Goal: Check status: Check status

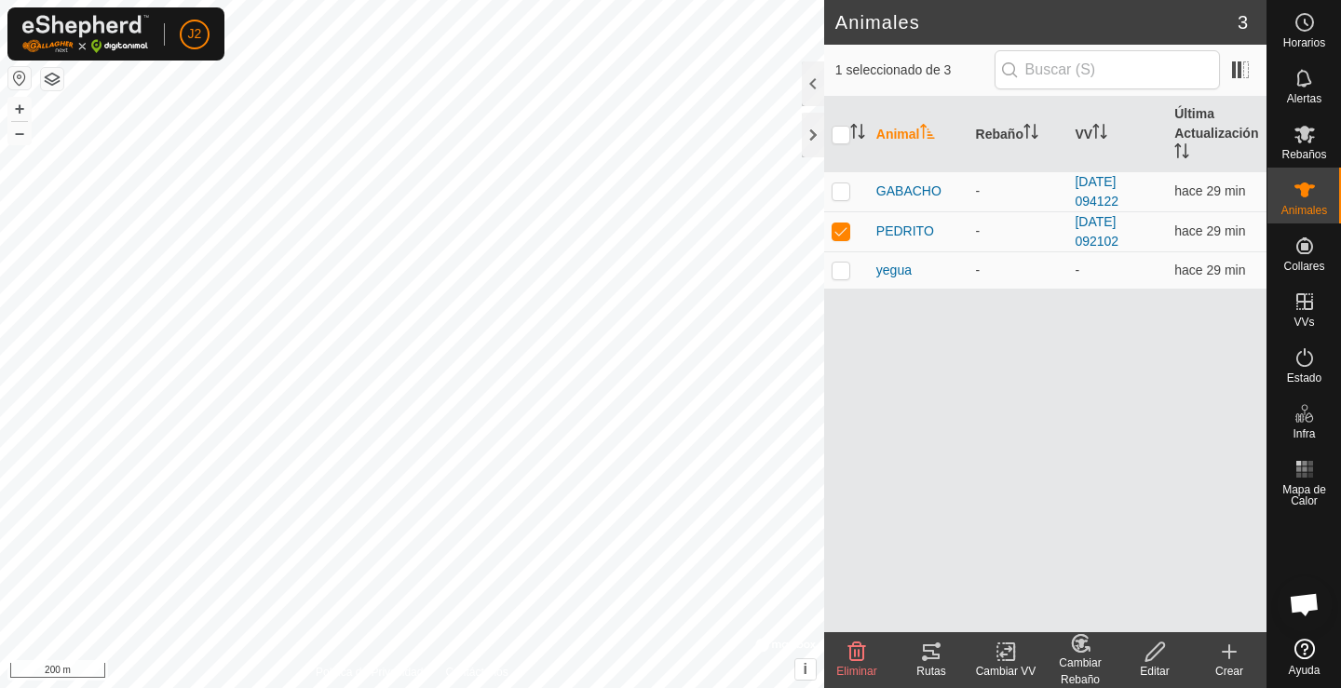
click at [948, 659] on tracks-svg-icon at bounding box center [931, 651] width 74 height 22
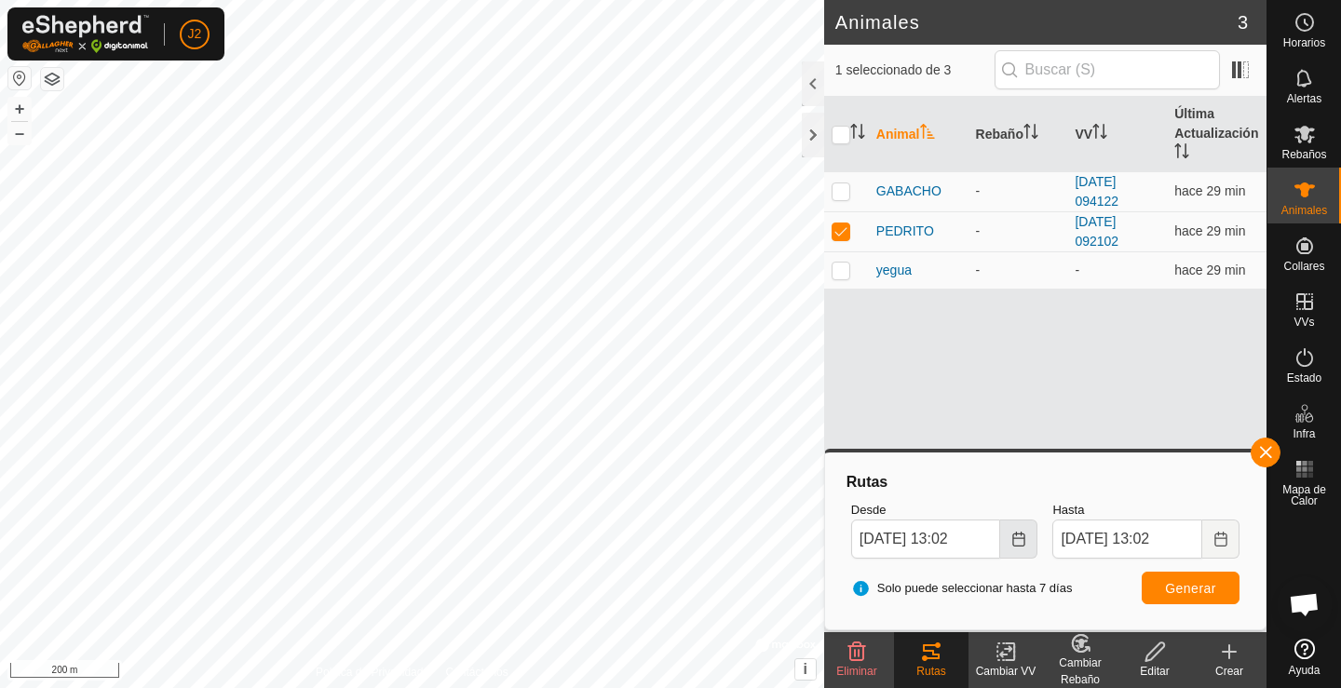
click at [1020, 533] on icon "Choose Date" at bounding box center [1018, 539] width 12 height 15
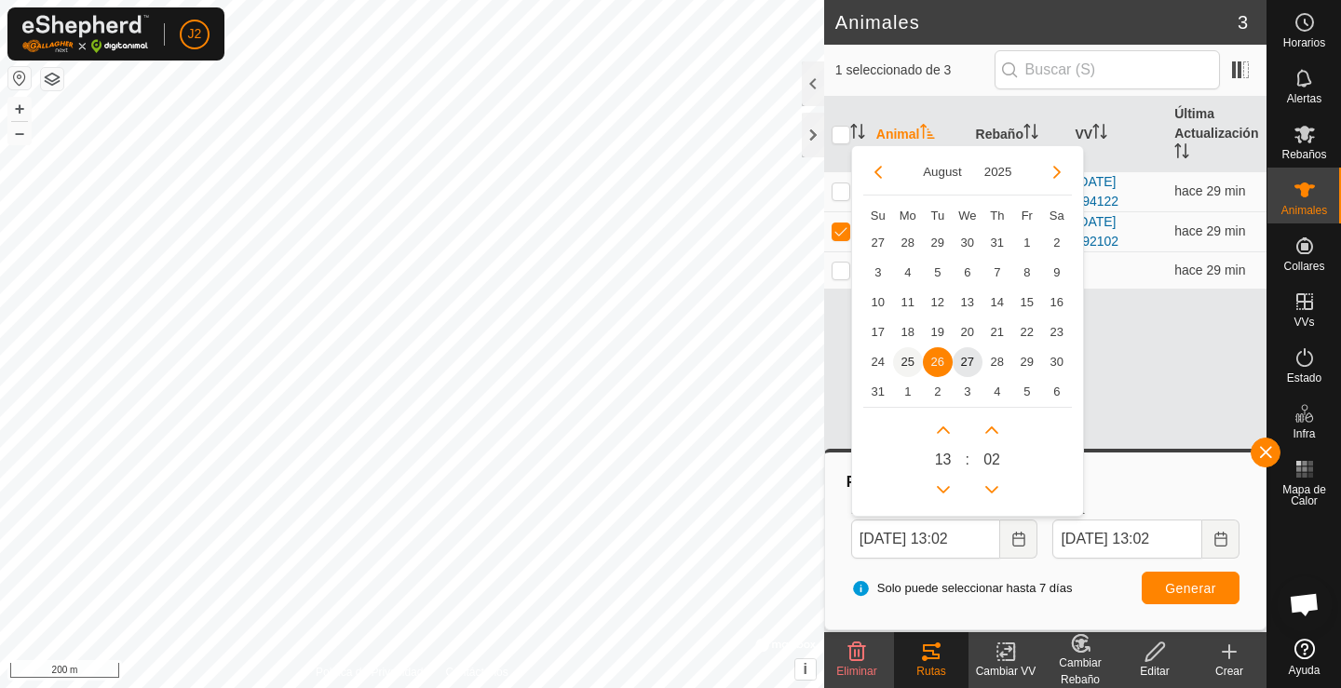
click at [910, 364] on span "25" at bounding box center [908, 362] width 30 height 30
type input "[DATE] 13:02"
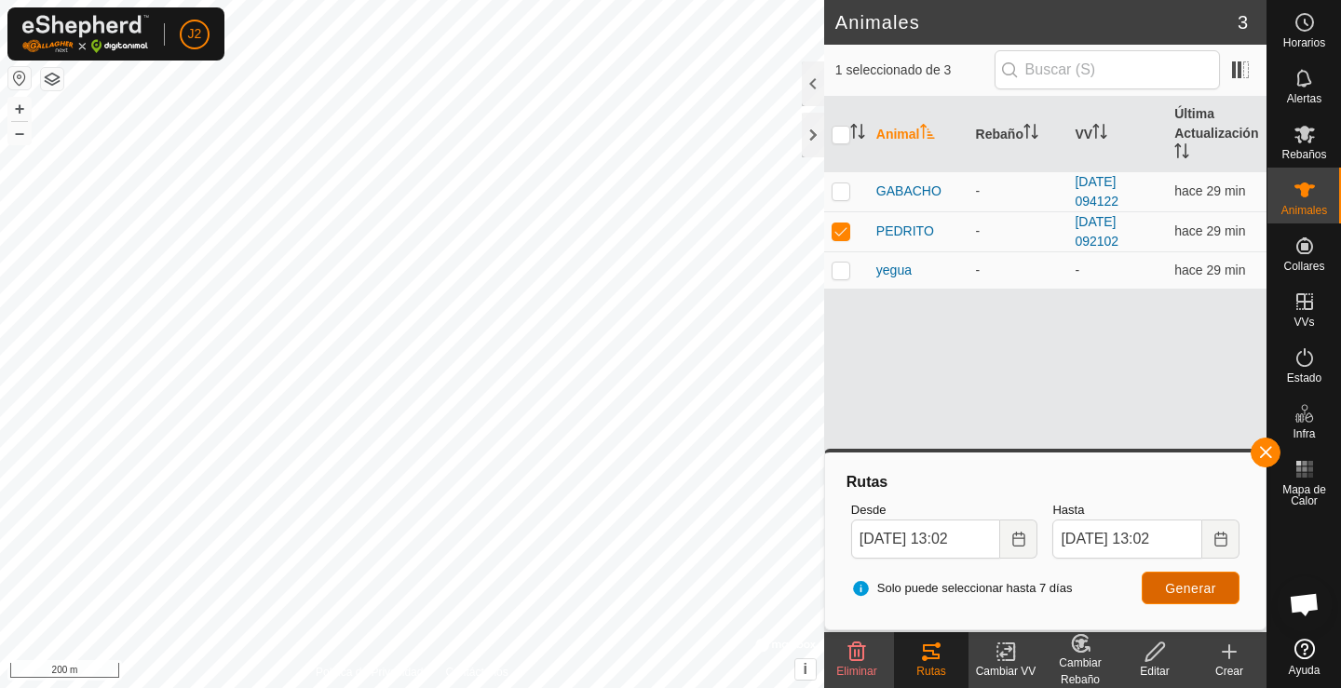
click at [1166, 588] on span "Generar" at bounding box center [1190, 588] width 51 height 15
click at [813, 145] on div at bounding box center [813, 135] width 22 height 45
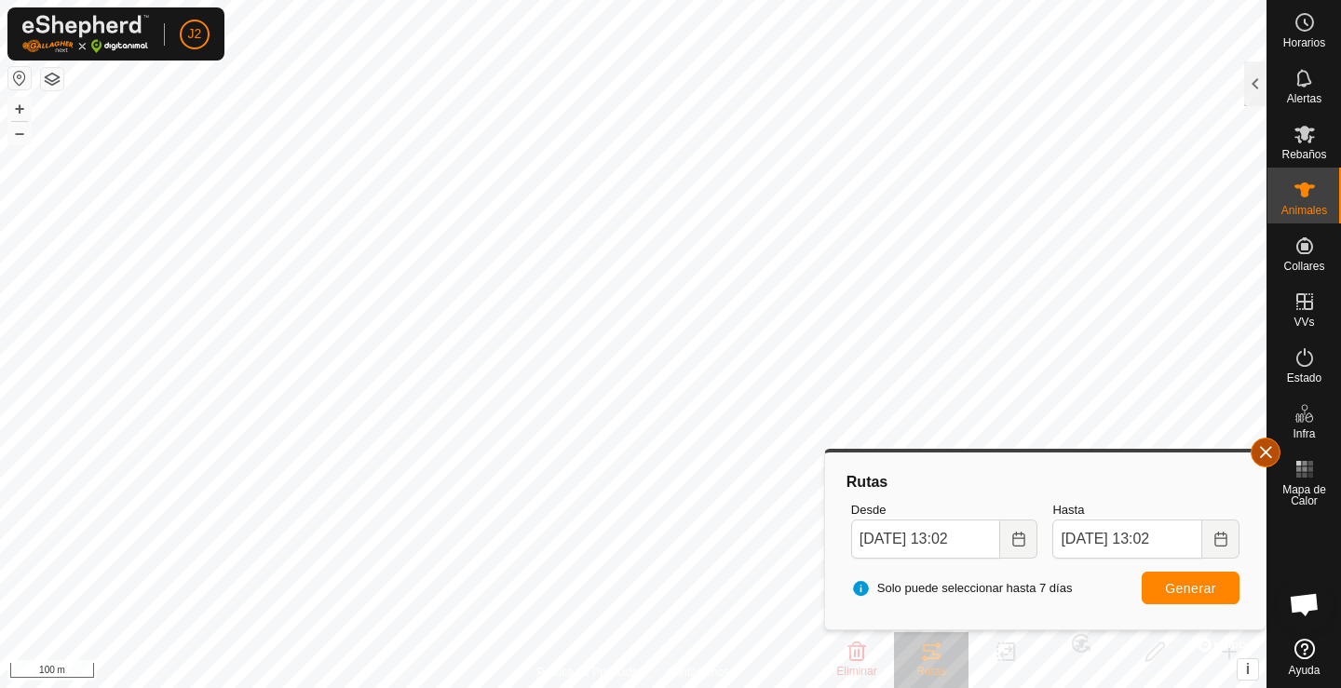
click at [1262, 445] on button "button" at bounding box center [1265, 453] width 30 height 30
